Goal: Information Seeking & Learning: Learn about a topic

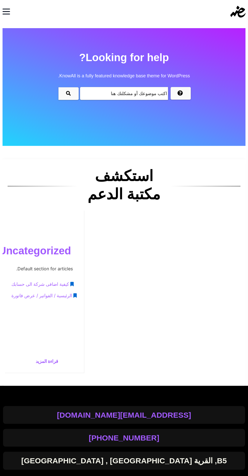
click at [8, 11] on icon "Toggle navigation" at bounding box center [6, 11] width 7 height 5
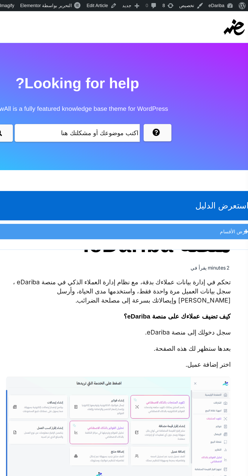
click at [154, 97] on input "text" at bounding box center [124, 96] width 91 height 13
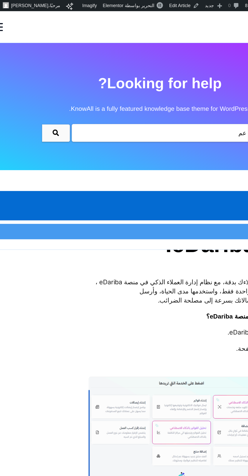
type input "ع"
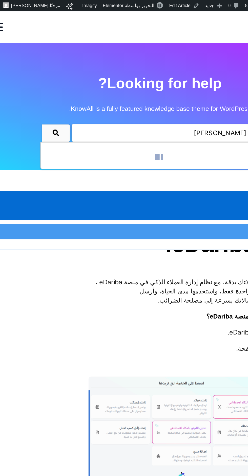
type input "دريب"
click at [39, 90] on button "submit" at bounding box center [49, 96] width 20 height 13
